Goal: Task Accomplishment & Management: Complete application form

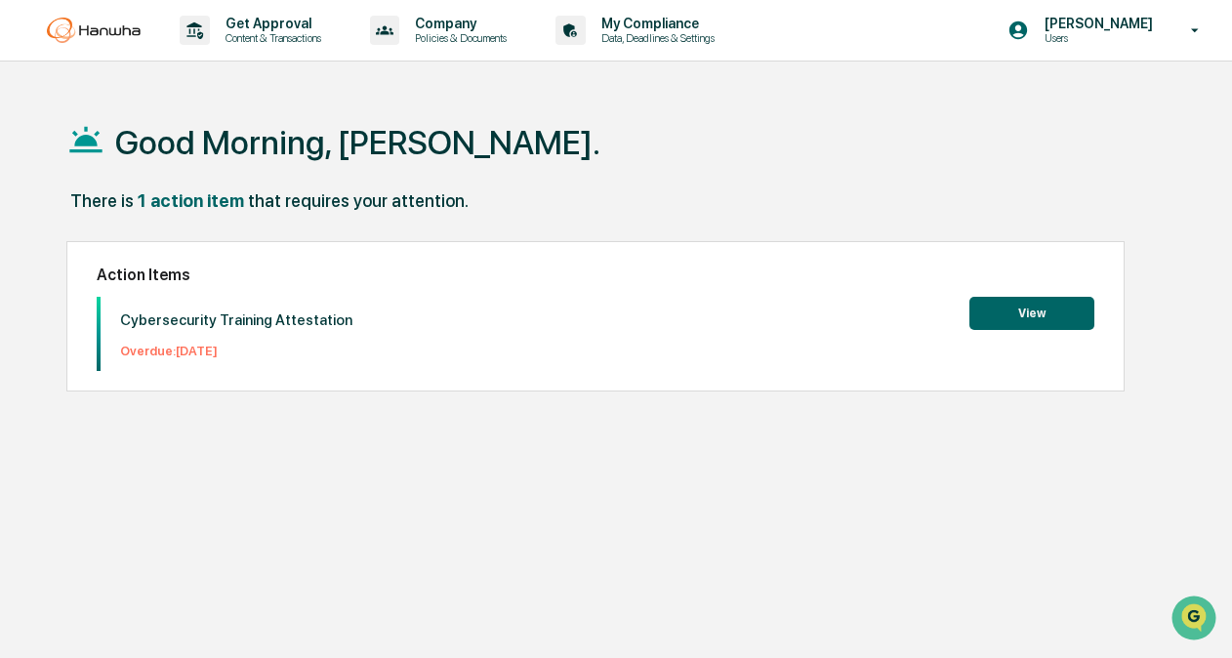
click at [1081, 309] on button "View" at bounding box center [1032, 313] width 125 height 33
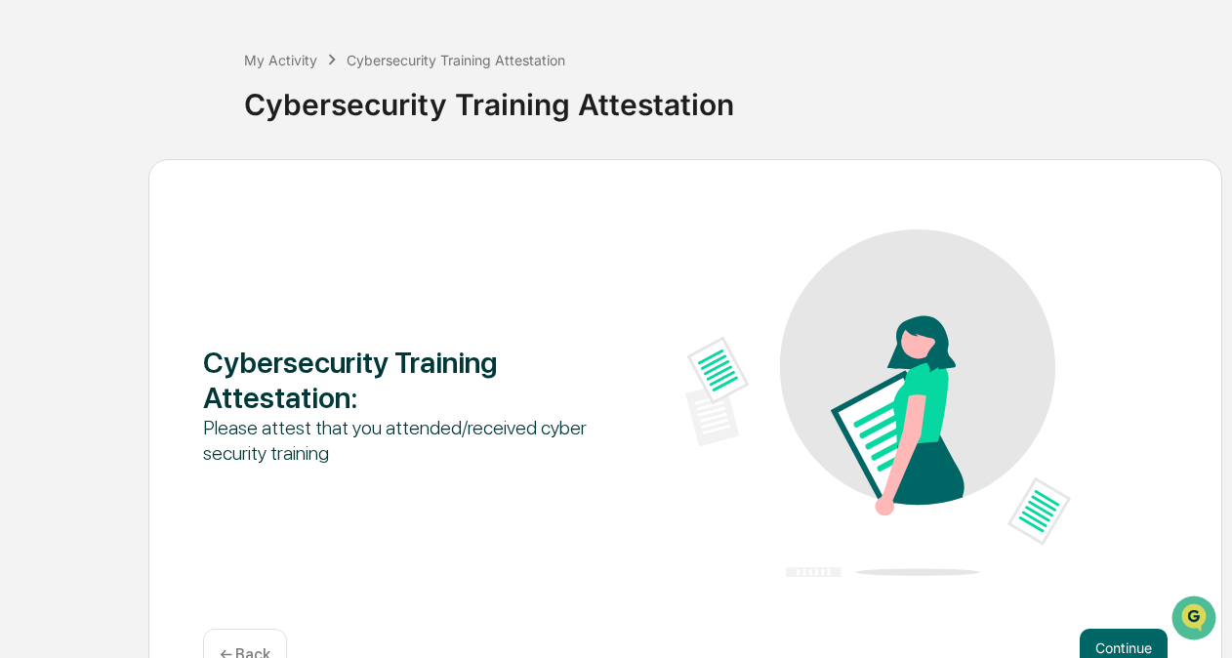
scroll to position [129, 0]
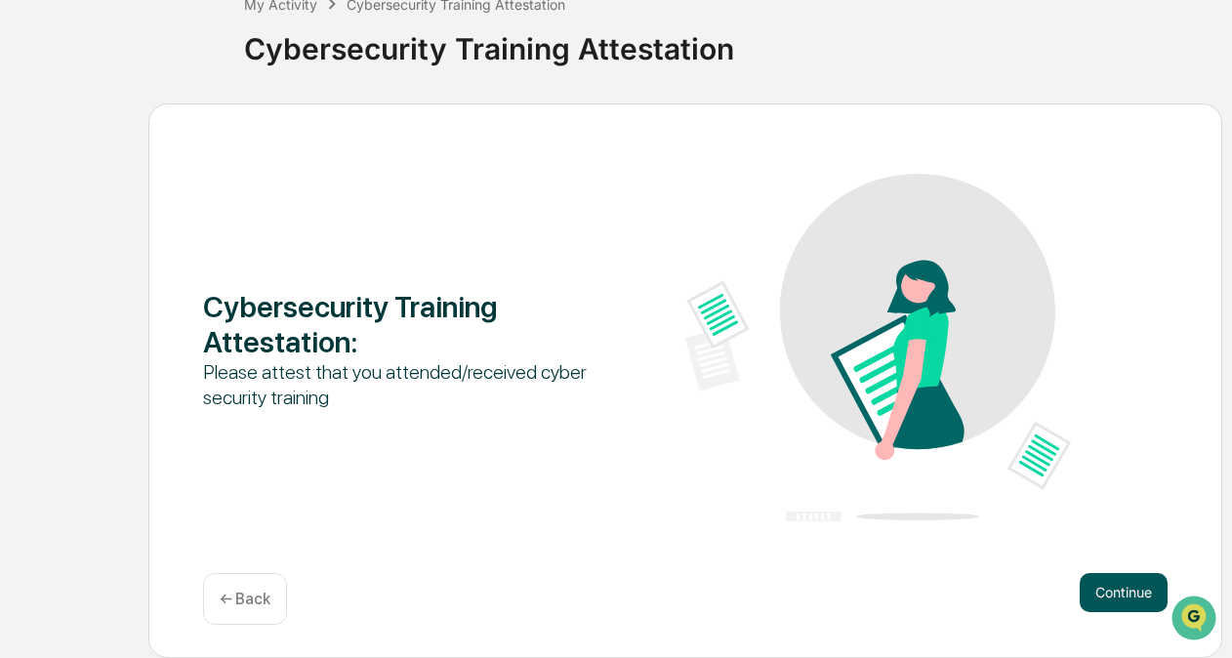
click at [1103, 594] on button "Continue" at bounding box center [1124, 592] width 88 height 39
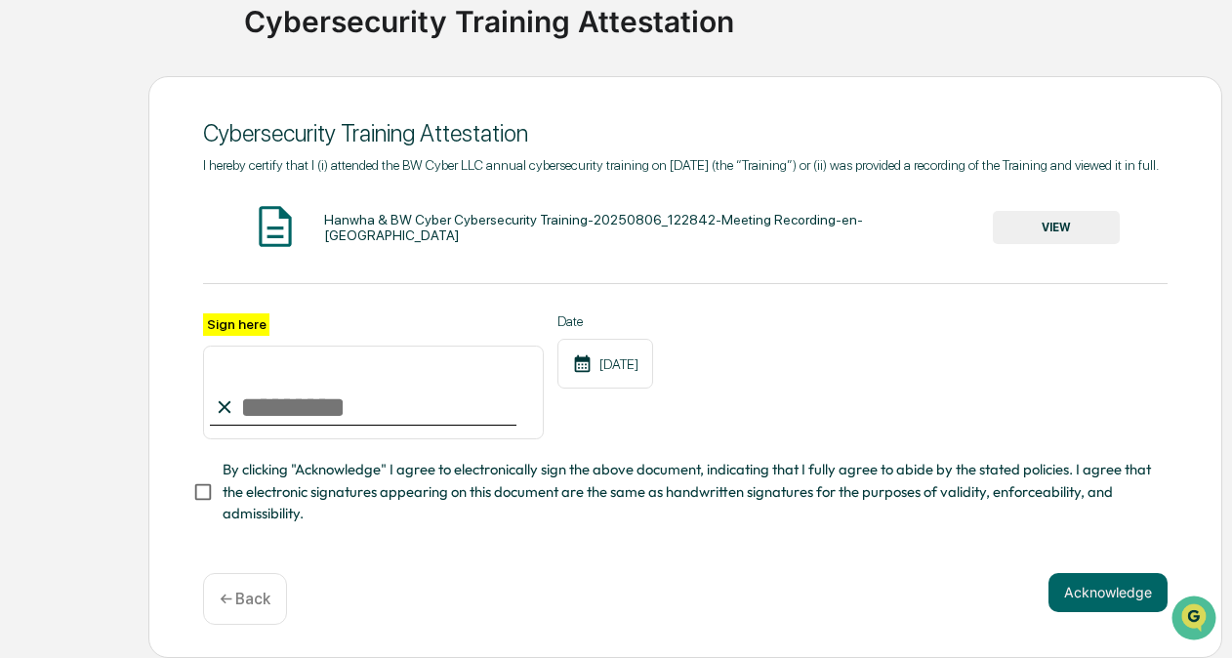
scroll to position [180, 0]
click at [369, 418] on input "Sign here" at bounding box center [373, 393] width 341 height 94
type input "**********"
click at [1070, 220] on button "VIEW" at bounding box center [1056, 227] width 127 height 33
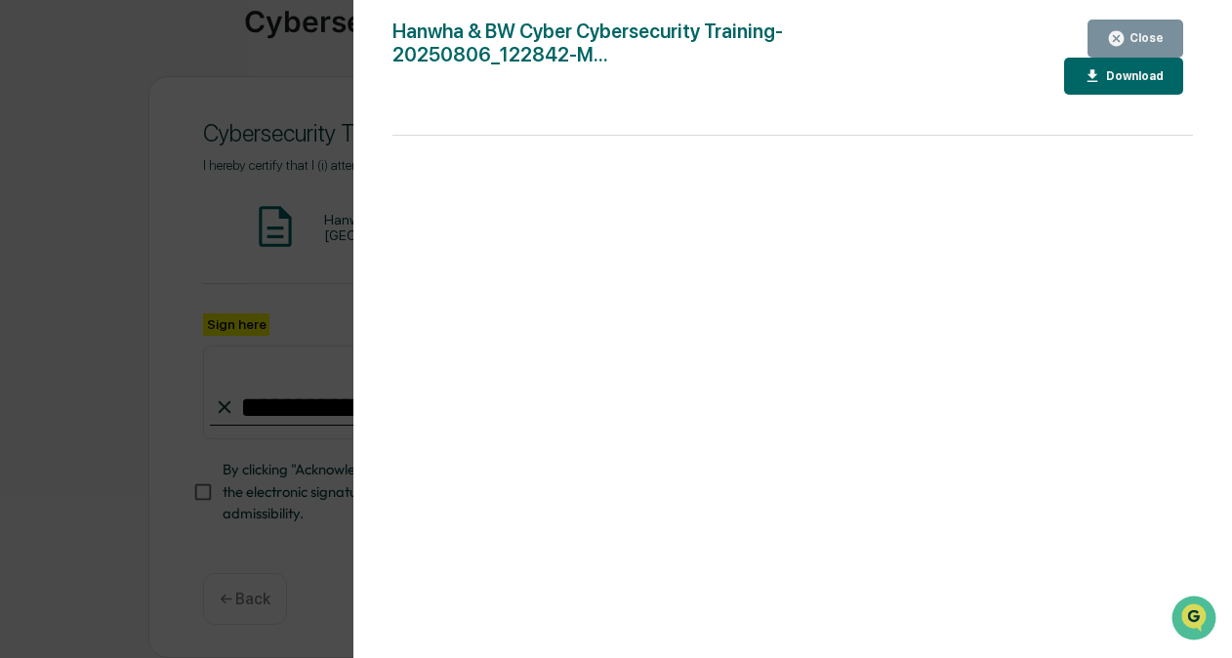
click at [115, 443] on div "Version History [DATE] 08:21 PM [PERSON_NAME] & BW Cyber Cybersecurity Training…" at bounding box center [616, 329] width 1232 height 658
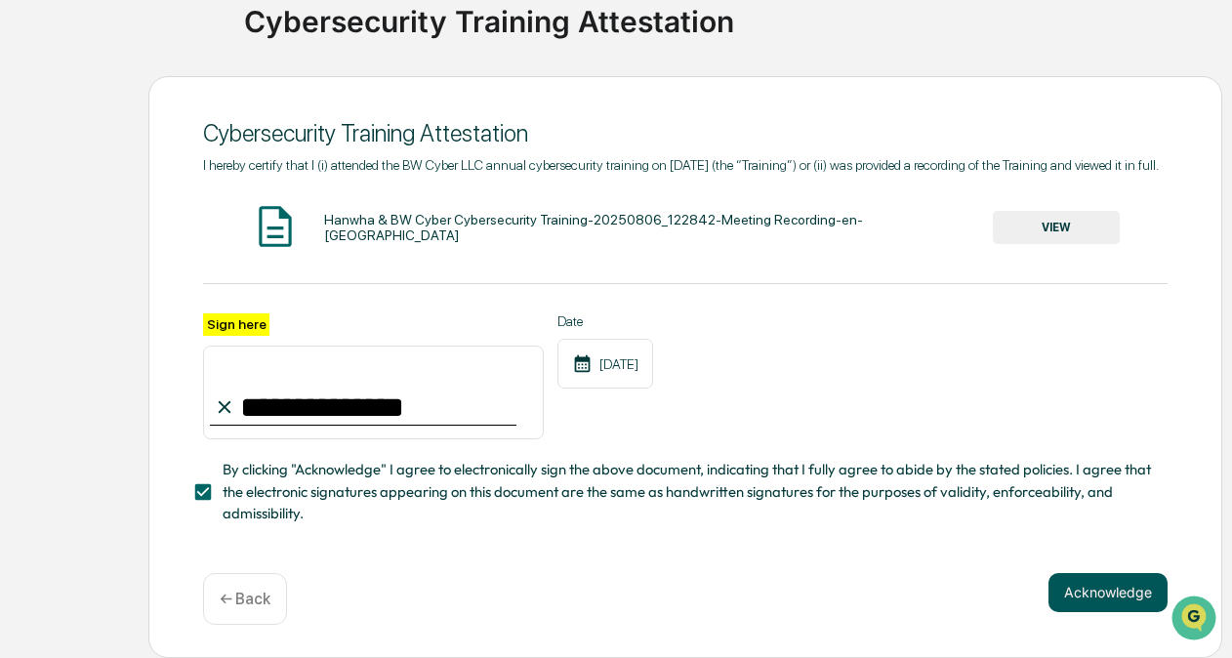
click at [1062, 584] on button "Acknowledge" at bounding box center [1108, 592] width 119 height 39
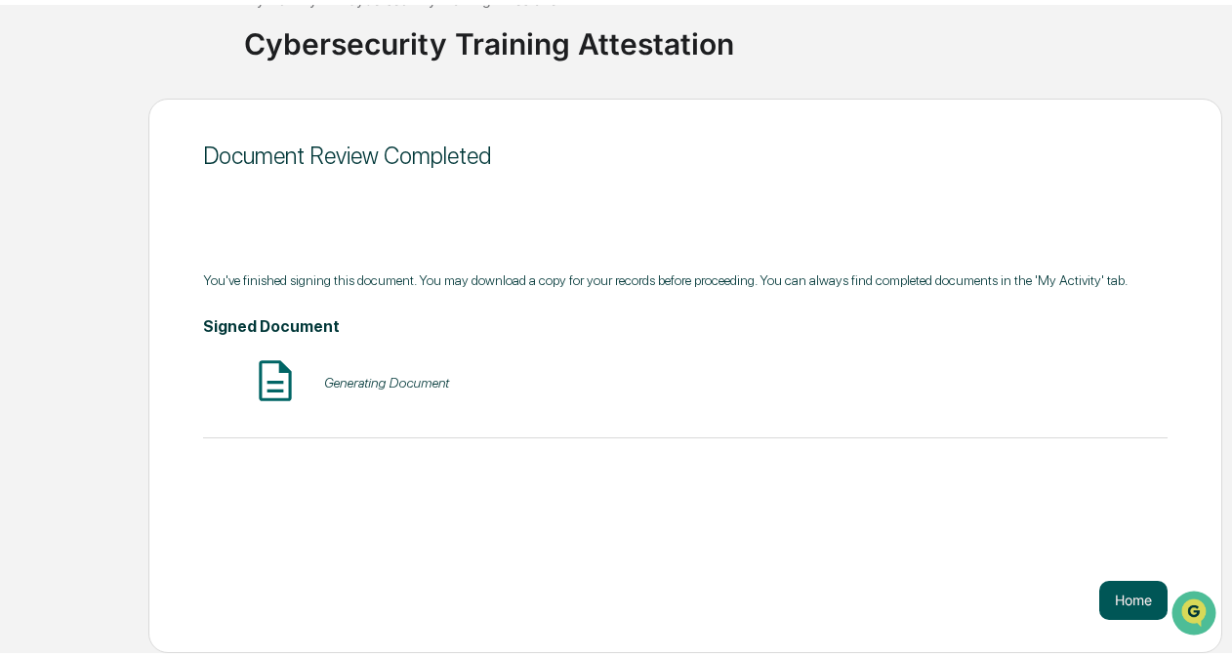
scroll to position [129, 0]
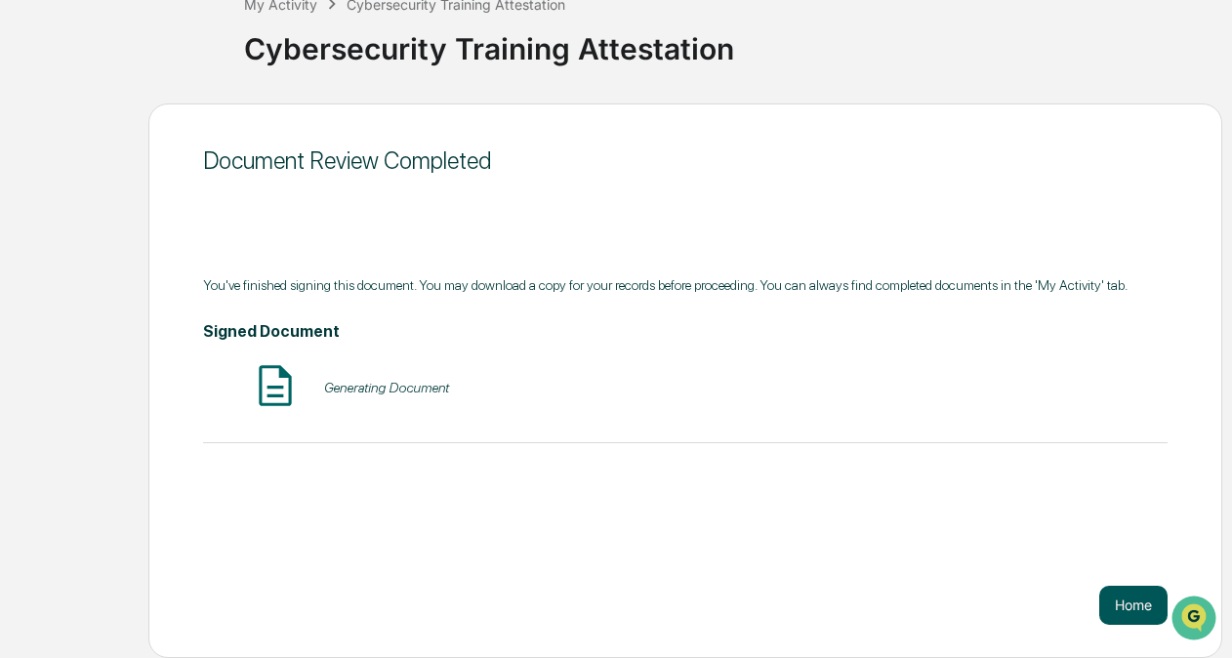
click at [1148, 592] on button "Home" at bounding box center [1133, 605] width 68 height 39
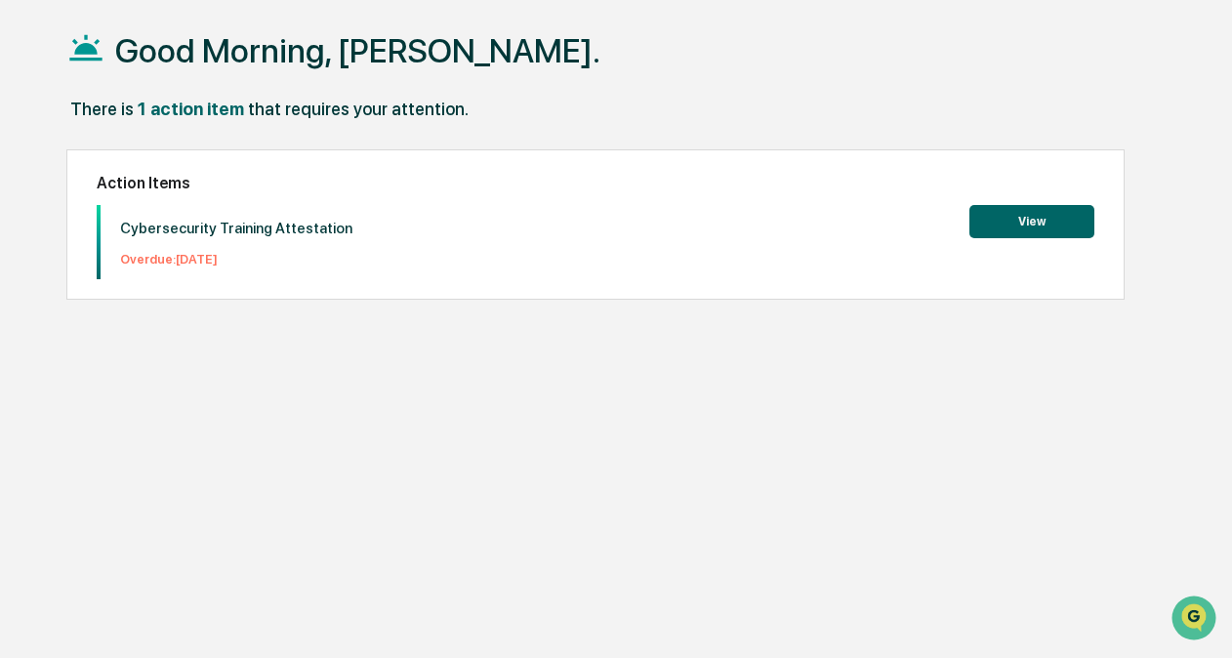
click at [999, 227] on button "View" at bounding box center [1032, 221] width 125 height 33
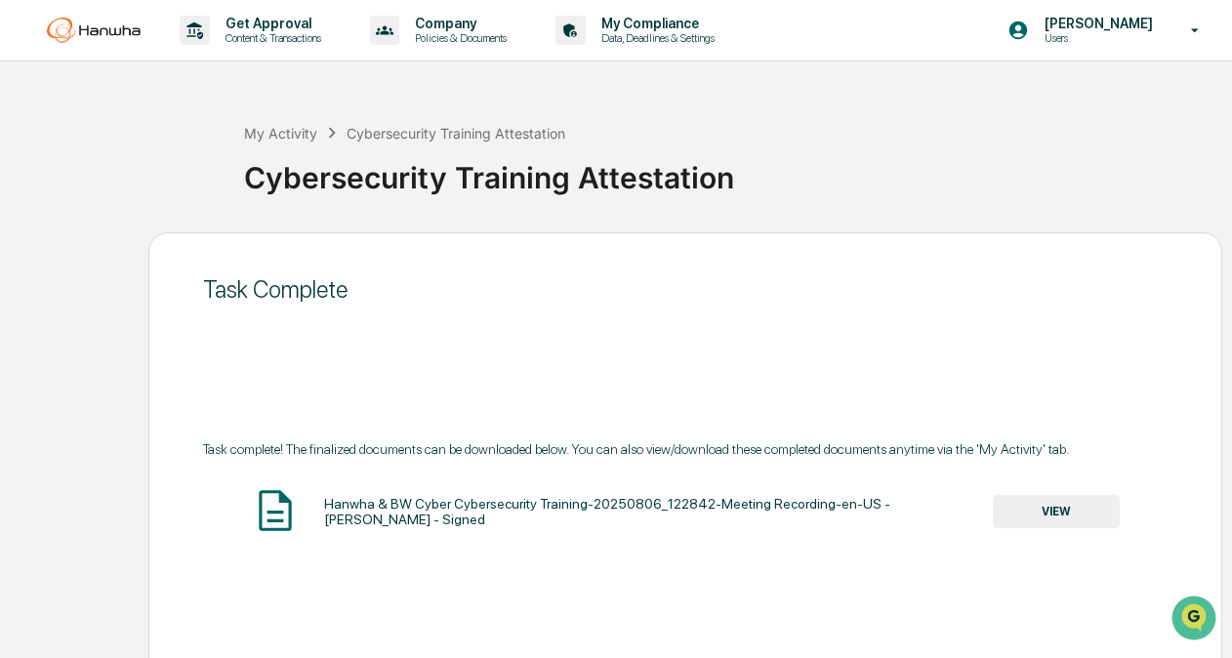
click at [79, 42] on img at bounding box center [94, 30] width 94 height 25
